Goal: Communication & Community: Answer question/provide support

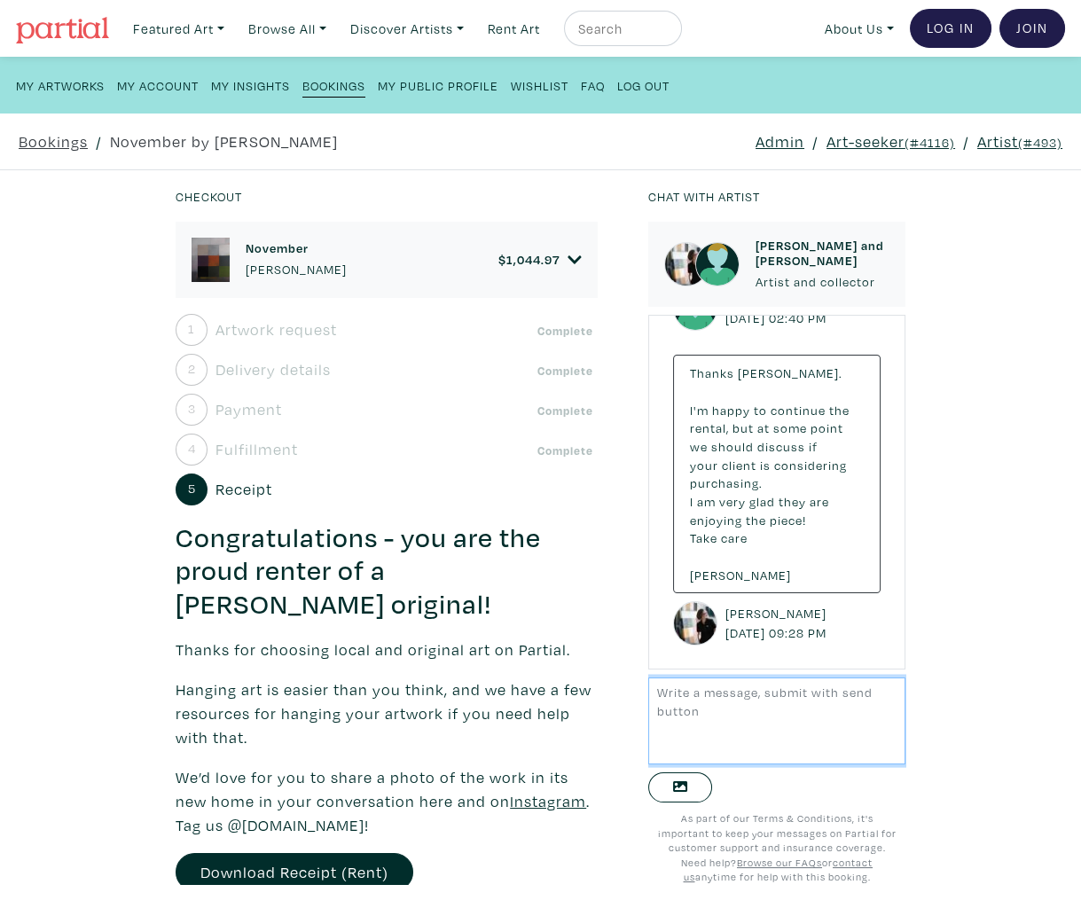
scroll to position [6827, 0]
click at [753, 714] on textarea at bounding box center [776, 720] width 257 height 86
type textarea "Hello all, this is a note that the one-month extension has been applied and pai…"
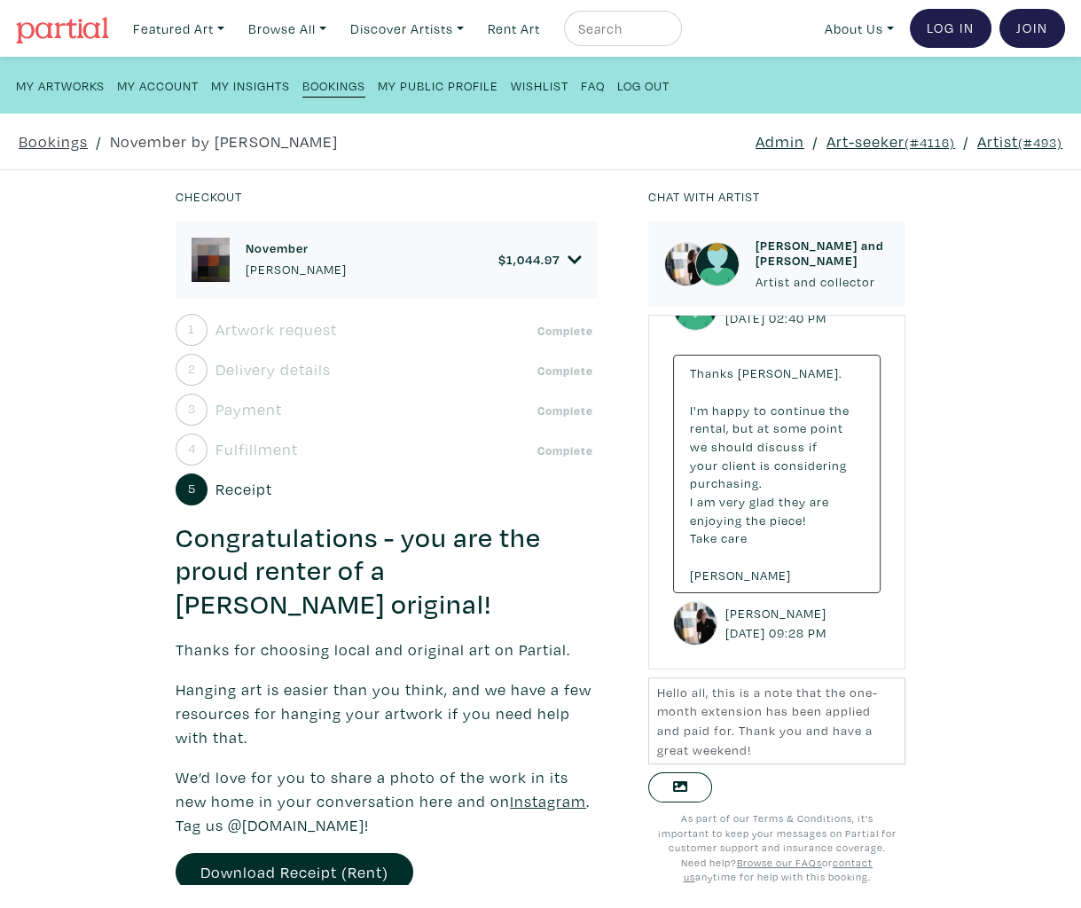
click at [774, 137] on link "Admin" at bounding box center [779, 141] width 49 height 24
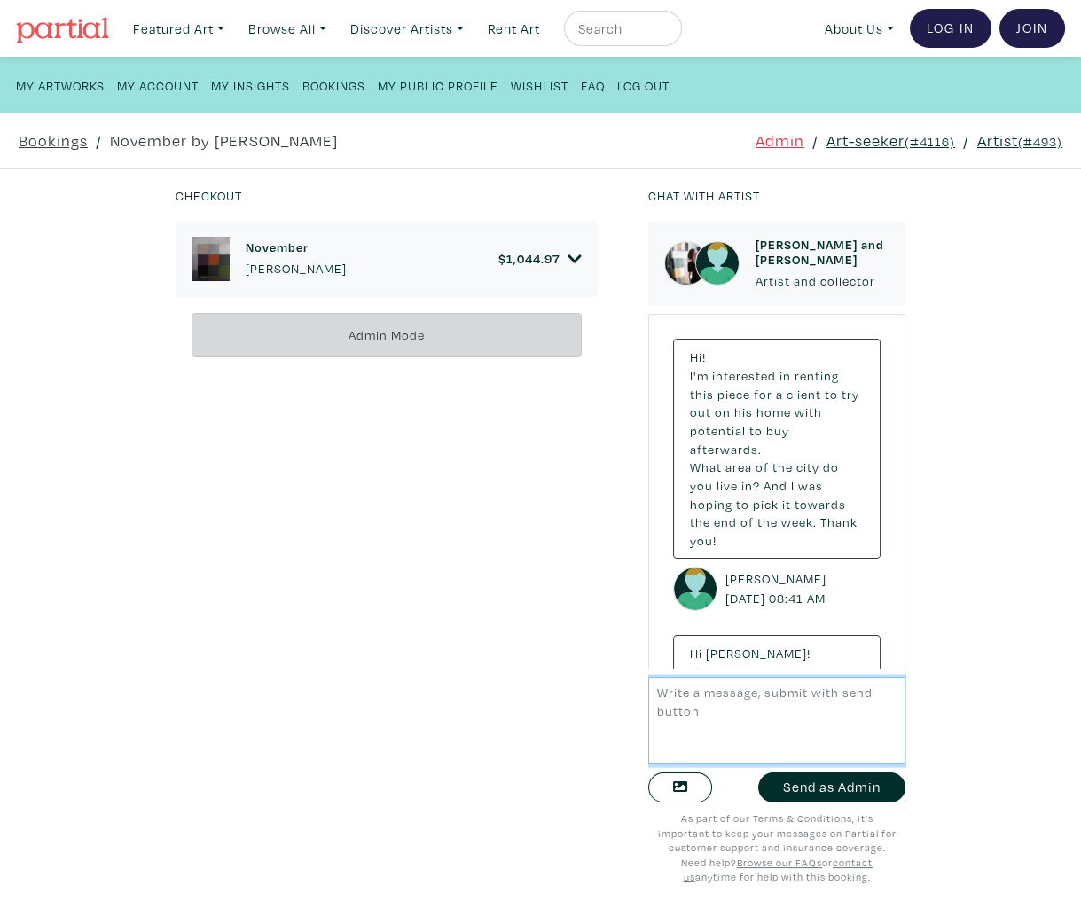
click at [723, 726] on textarea at bounding box center [776, 720] width 257 height 86
paste textarea "Hello all, this is a note that the one-month extension has been applied and pai…"
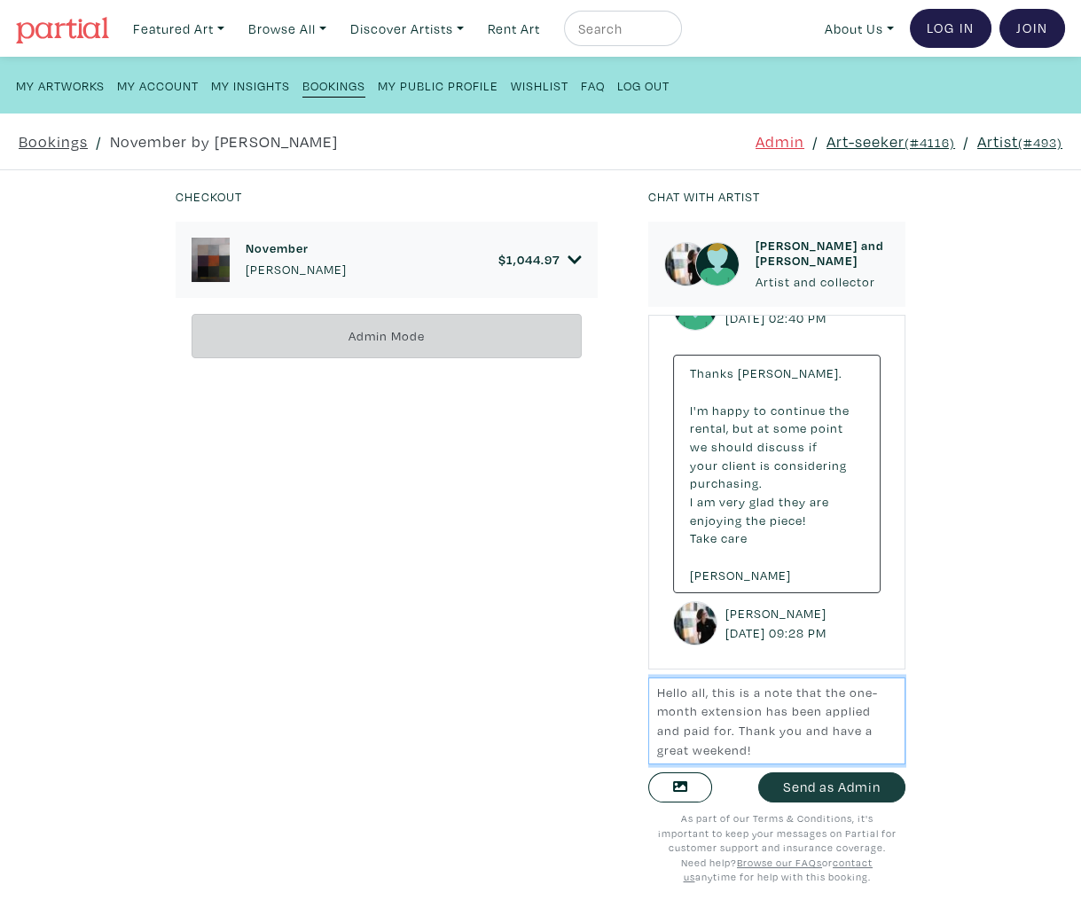
type textarea "Hello all, this is a note that the one-month extension has been applied and pai…"
click at [824, 788] on button "Send as Admin" at bounding box center [831, 787] width 147 height 31
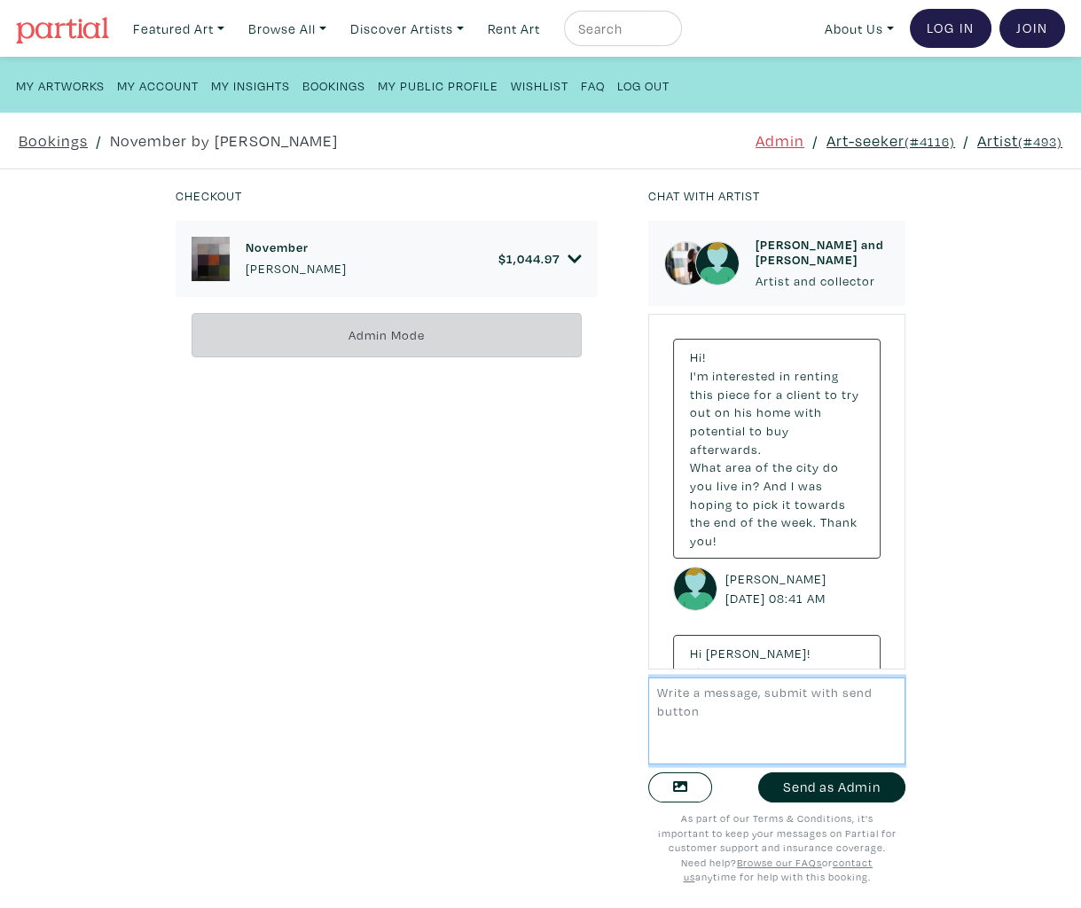
scroll to position [7024, 0]
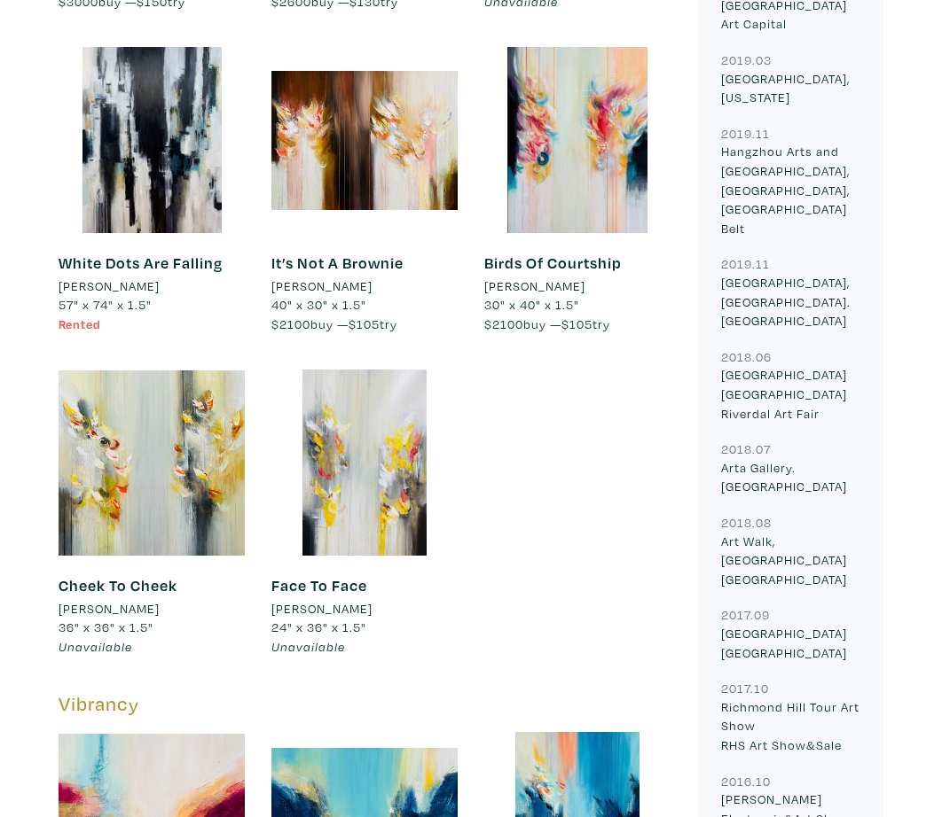
scroll to position [1986, 0]
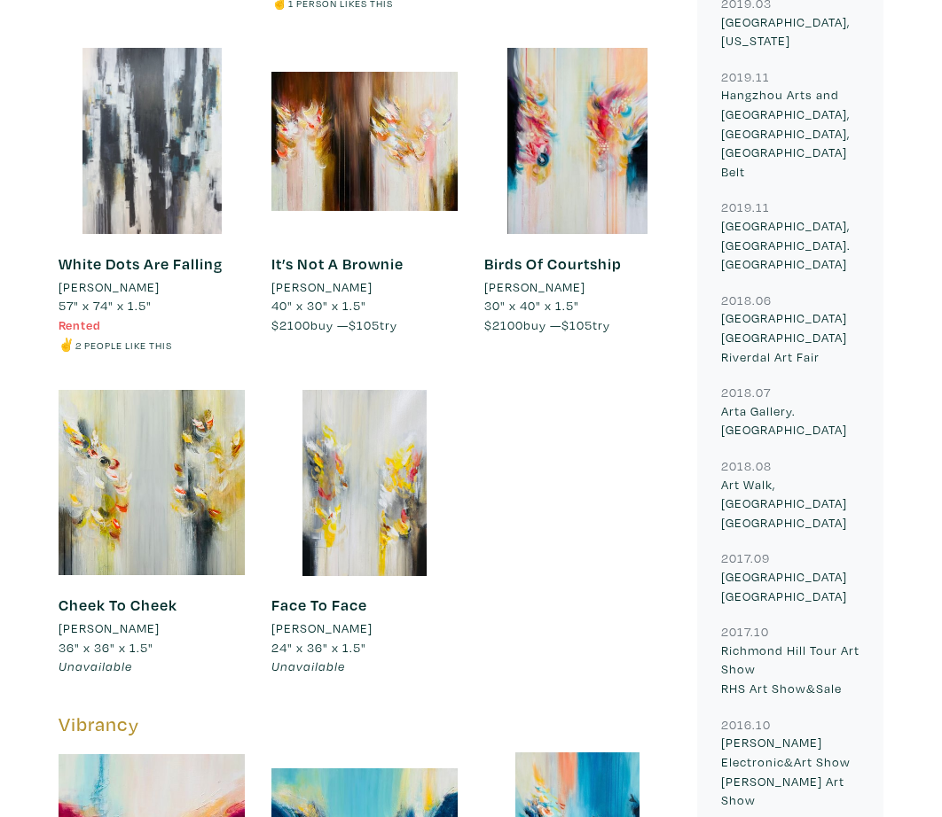
click at [152, 125] on div at bounding box center [152, 141] width 186 height 186
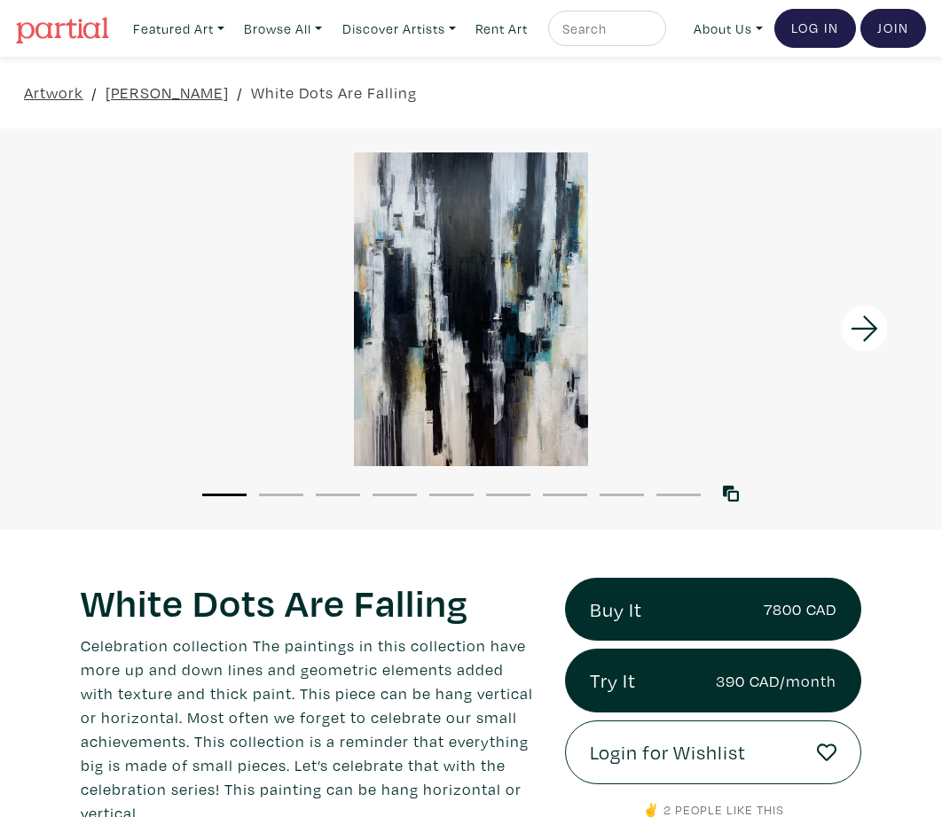
click at [868, 350] on icon at bounding box center [864, 329] width 60 height 48
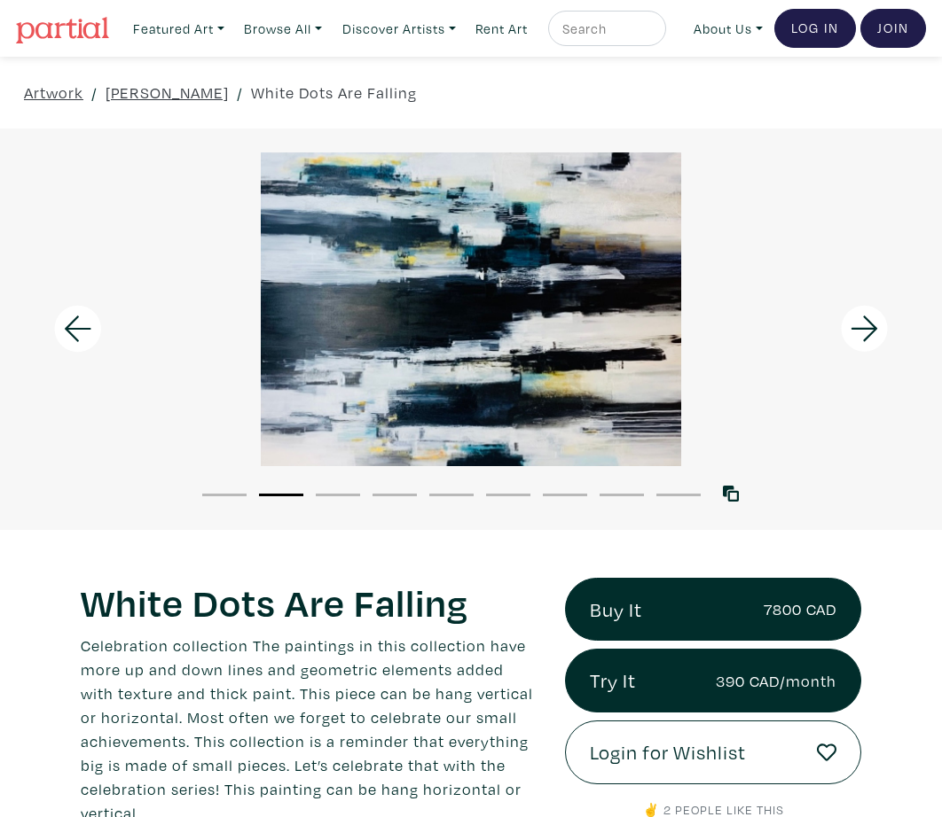
click at [868, 350] on icon at bounding box center [864, 329] width 60 height 48
